Goal: Information Seeking & Learning: Learn about a topic

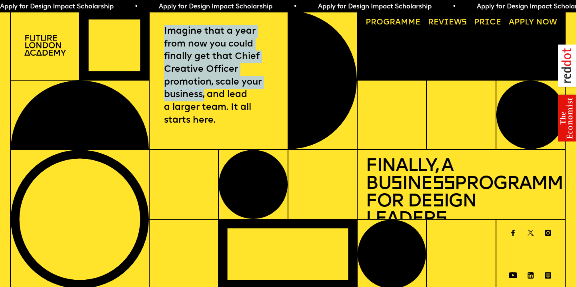
drag, startPoint x: 159, startPoint y: 26, endPoint x: 205, endPoint y: 93, distance: 81.8
click at [205, 90] on div "Imagine that a year from now you could finally get that Chief Creative Officer …" at bounding box center [218, 79] width 139 height 139
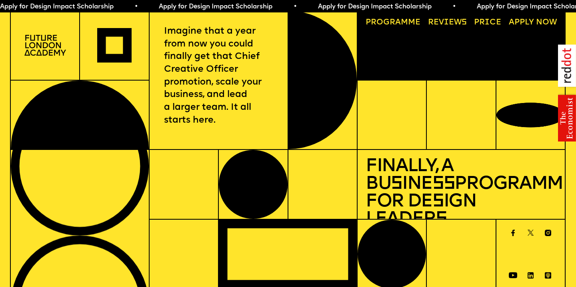
click at [241, 126] on div "Imagine that a year from now you could finally get that Chief Creative Officer …" at bounding box center [218, 79] width 139 height 139
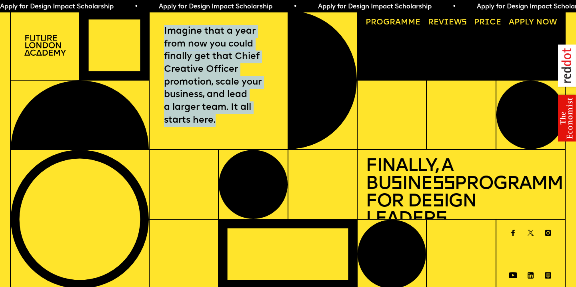
drag, startPoint x: 236, startPoint y: 115, endPoint x: 163, endPoint y: 31, distance: 110.7
click at [163, 31] on div "Imagine that a year from now you could finally get that Chief Creative Officer …" at bounding box center [218, 79] width 139 height 139
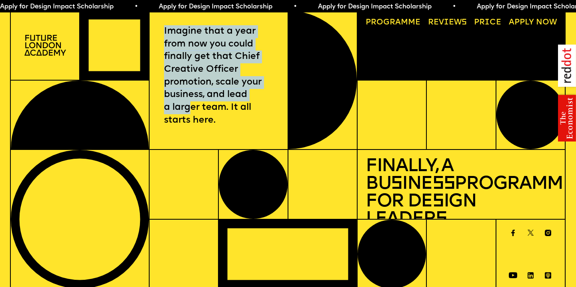
drag, startPoint x: 163, startPoint y: 31, endPoint x: 206, endPoint y: 118, distance: 97.2
click at [205, 118] on div "Imagine that a year from now you could finally get that Chief Creative Officer …" at bounding box center [218, 79] width 139 height 139
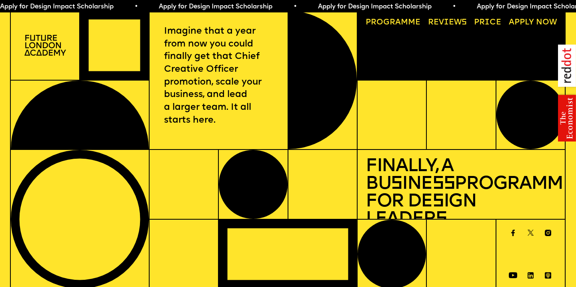
click at [244, 139] on div "Imagine that a year from now you could finally get that Chief Creative Officer …" at bounding box center [218, 79] width 139 height 139
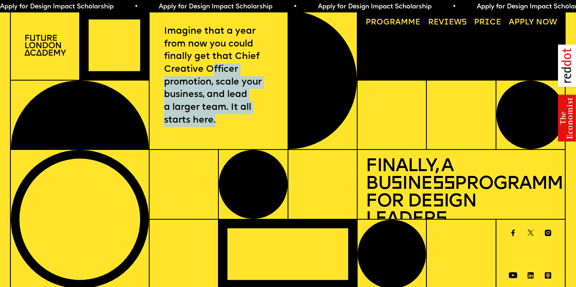
drag, startPoint x: 214, startPoint y: 73, endPoint x: 277, endPoint y: 150, distance: 99.3
click at [275, 148] on div "Imagine that a year from now you could finally get that Chief Creative Officer …" at bounding box center [218, 79] width 139 height 139
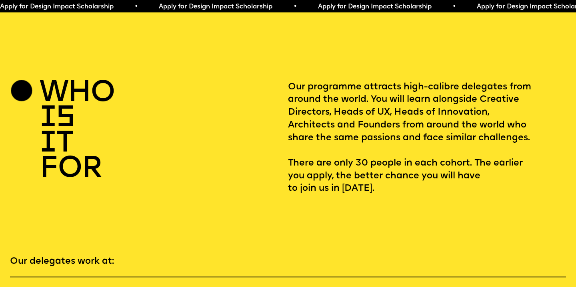
scroll to position [1103, 0]
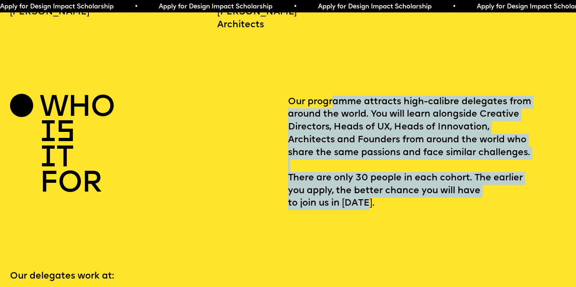
drag, startPoint x: 335, startPoint y: 88, endPoint x: 456, endPoint y: 204, distance: 167.3
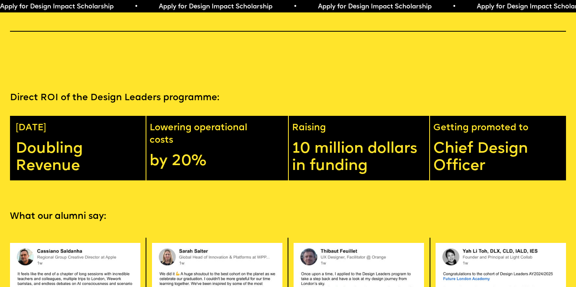
scroll to position [1435, 0]
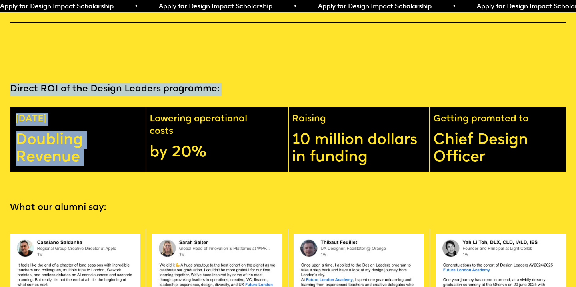
drag, startPoint x: 12, startPoint y: 61, endPoint x: 229, endPoint y: 87, distance: 219.2
click at [229, 87] on section "Direct ROI of the Design Leaders programme: [DATE] Doubling Revenue Lowering op…" at bounding box center [288, 112] width 576 height 119
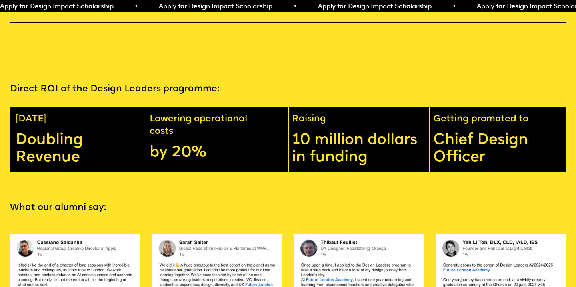
click at [254, 83] on p "Direct ROI of the Design Leaders programme:" at bounding box center [288, 89] width 556 height 13
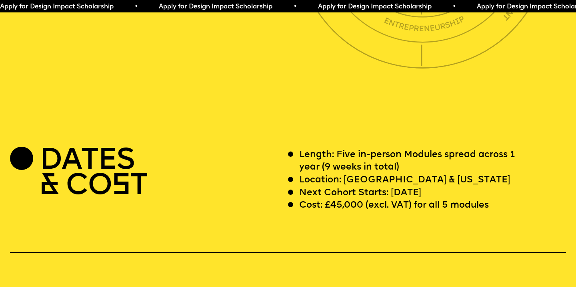
scroll to position [2253, 0]
